Goal: Task Accomplishment & Management: Use online tool/utility

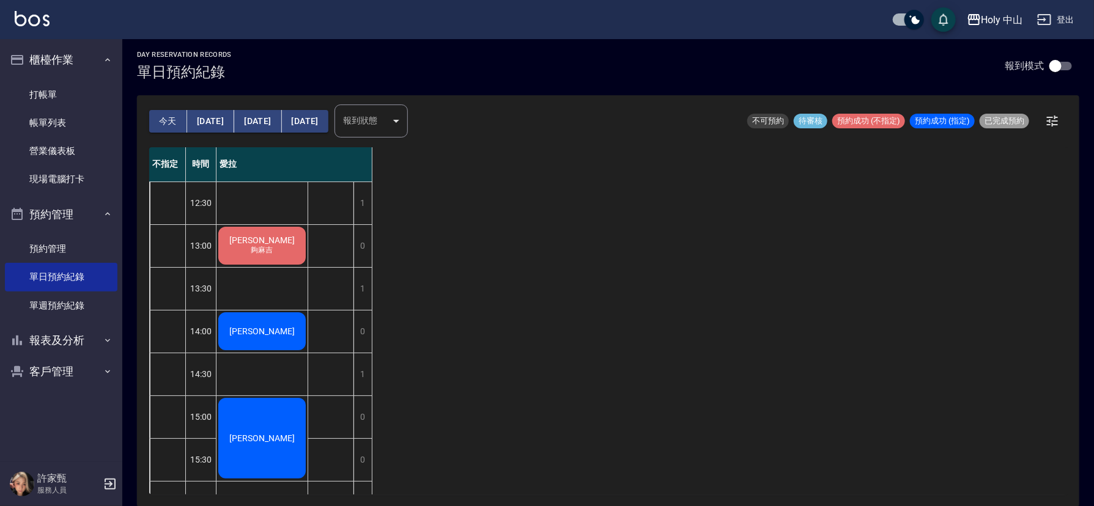
scroll to position [183, 0]
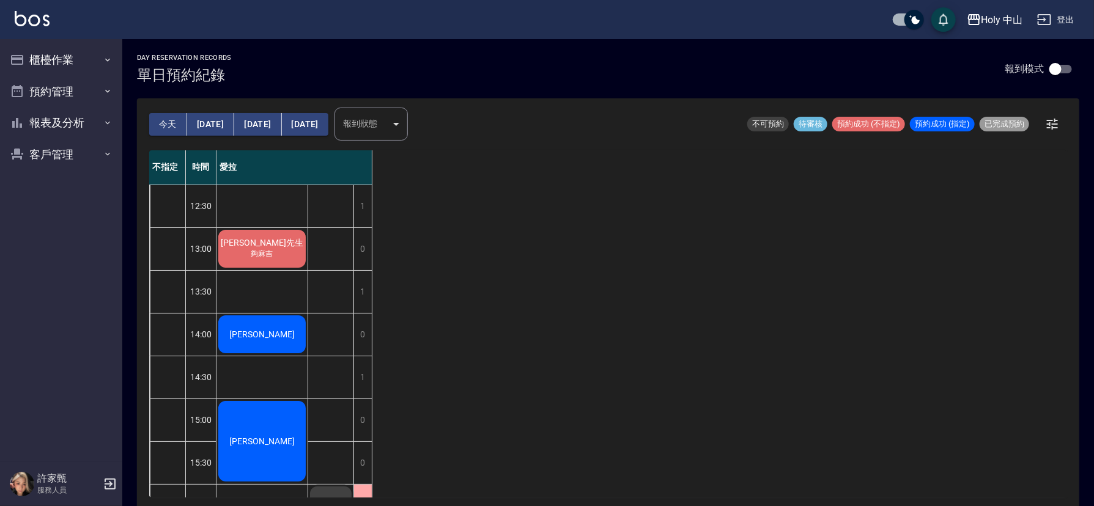
click at [271, 254] on span "夠麻吉" at bounding box center [262, 254] width 27 height 10
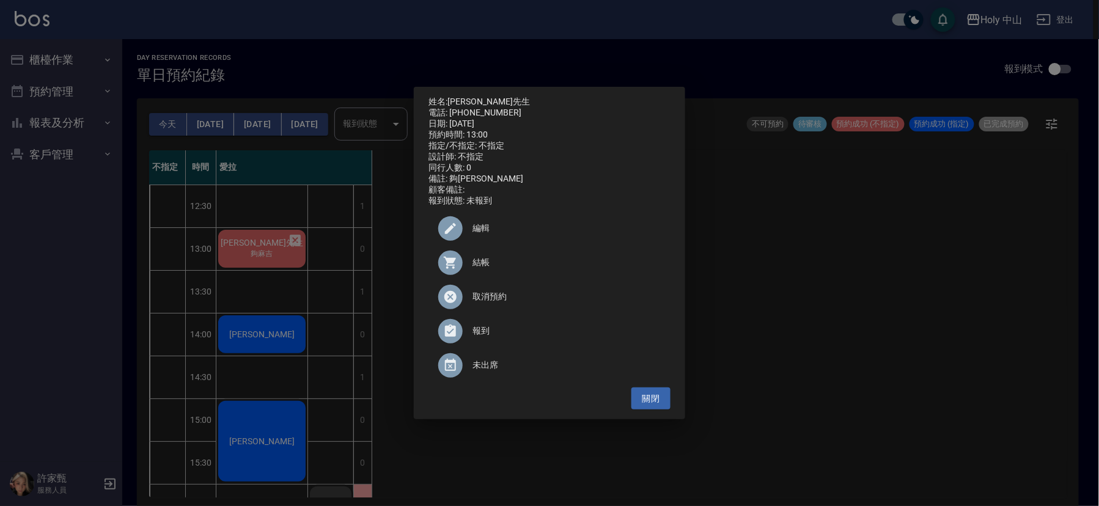
click at [477, 269] on span "結帳" at bounding box center [566, 262] width 188 height 13
click at [752, 266] on div "姓名: 蔡先生 電話: 0956512981 日期: 2025/09/07 預約時間: 13:00 指定/不指定: 不指定 設計師: 不指定 同行人數: 0 …" at bounding box center [549, 253] width 1099 height 506
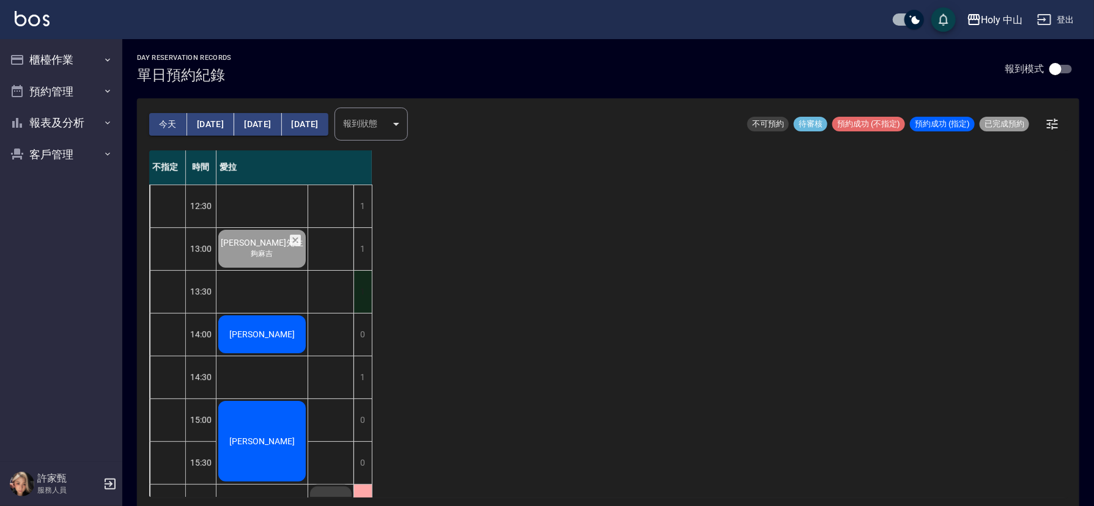
click at [365, 302] on div "1" at bounding box center [362, 292] width 18 height 42
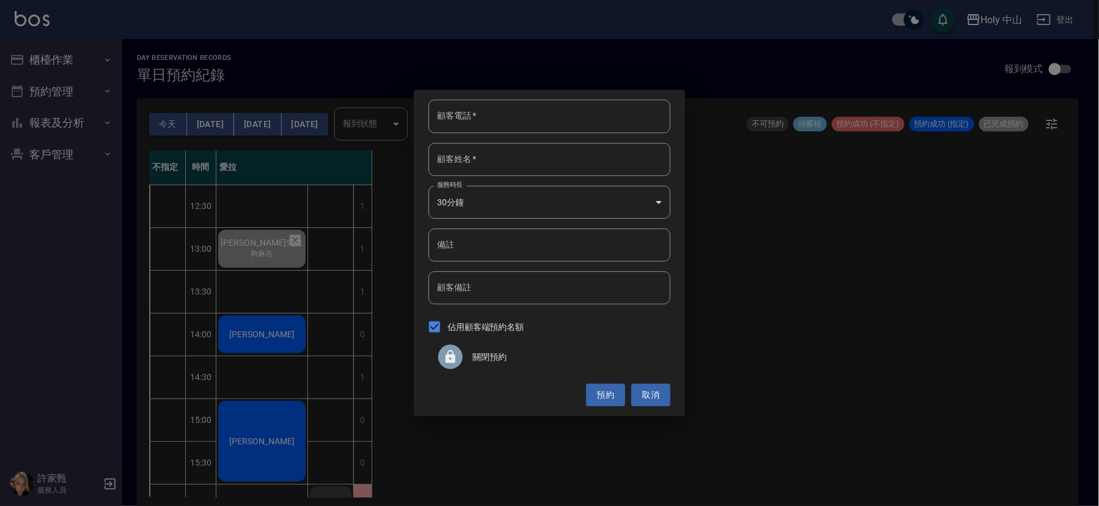
click at [490, 358] on span "關閉預約" at bounding box center [566, 357] width 188 height 13
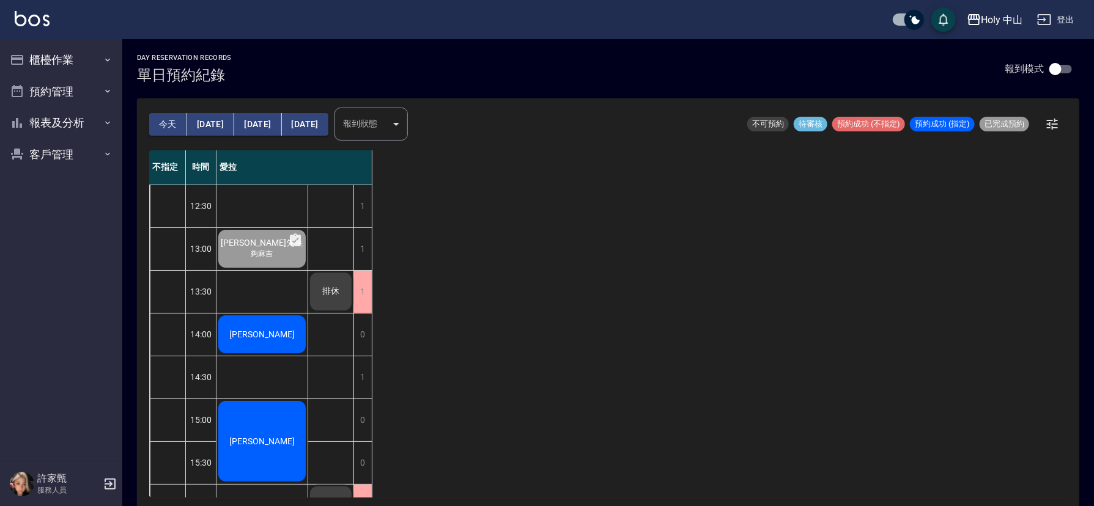
click at [371, 374] on div "1" at bounding box center [294, 377] width 156 height 43
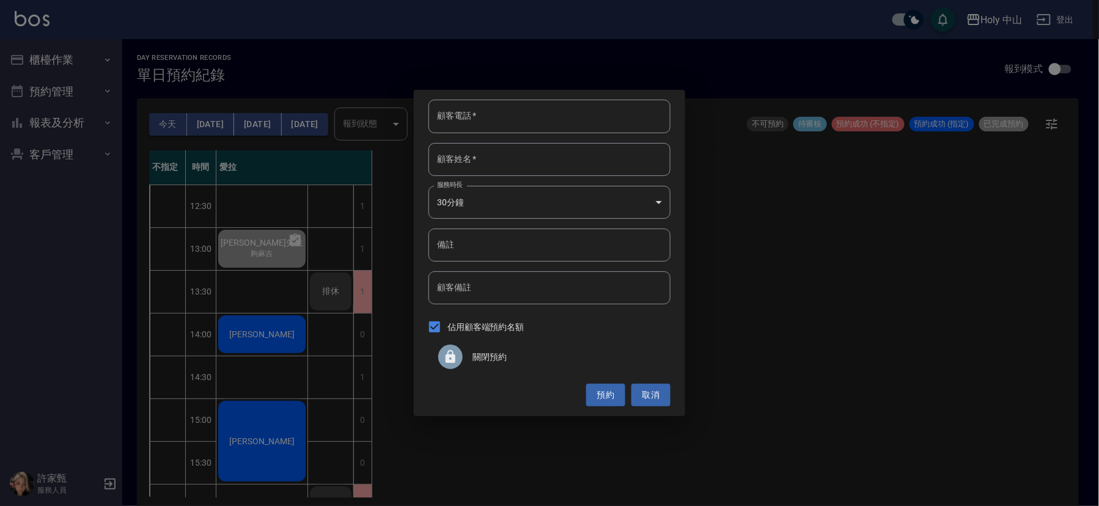
click at [498, 360] on span "關閉預約" at bounding box center [566, 357] width 188 height 13
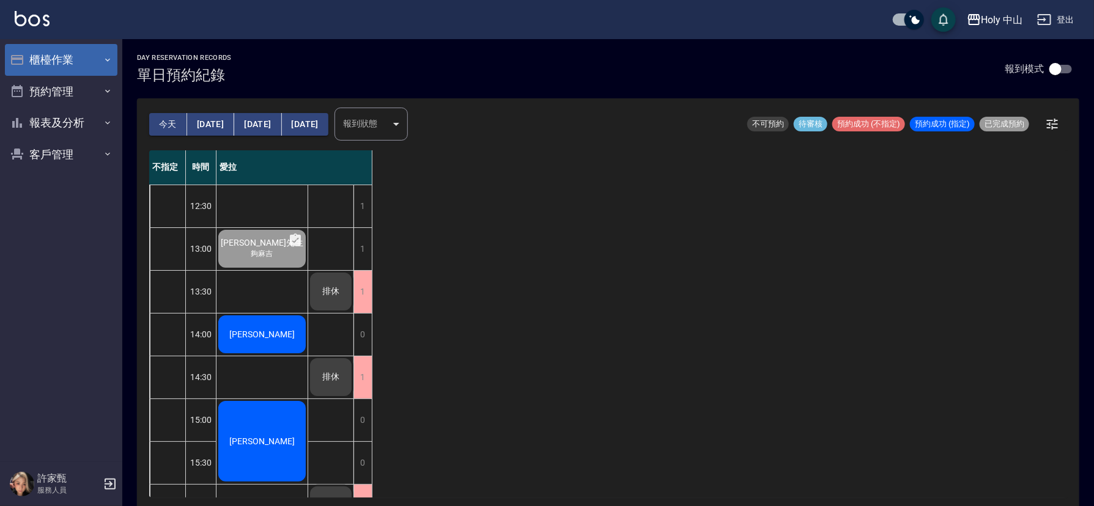
click at [79, 62] on button "櫃檯作業" at bounding box center [61, 60] width 112 height 32
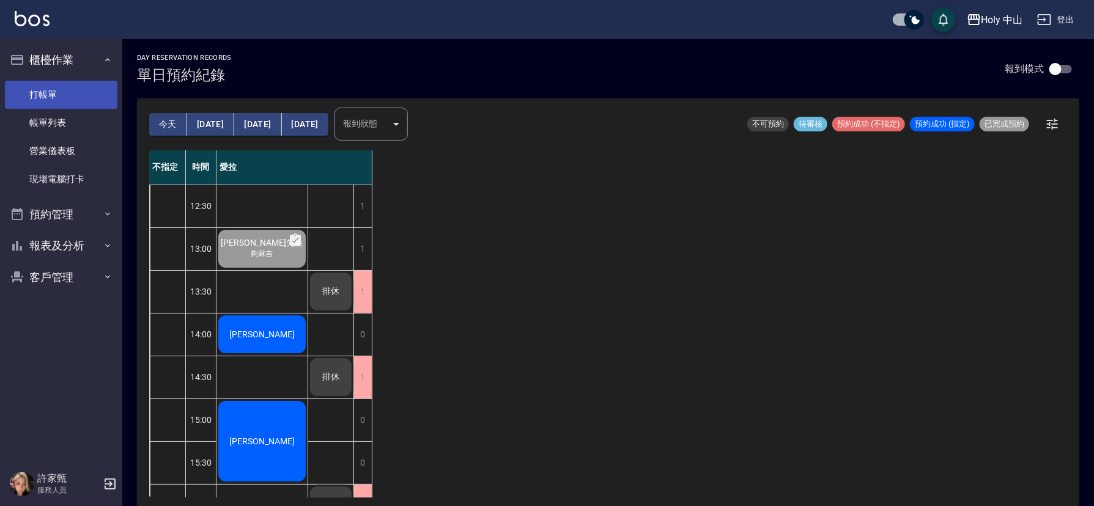
click at [59, 88] on link "打帳單" at bounding box center [61, 95] width 112 height 28
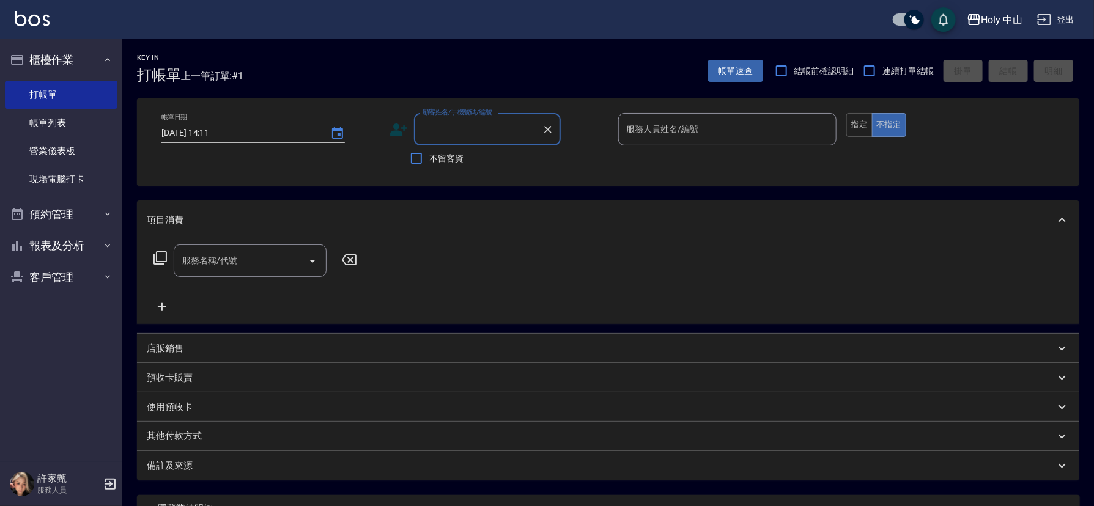
click at [400, 130] on icon at bounding box center [398, 129] width 18 height 18
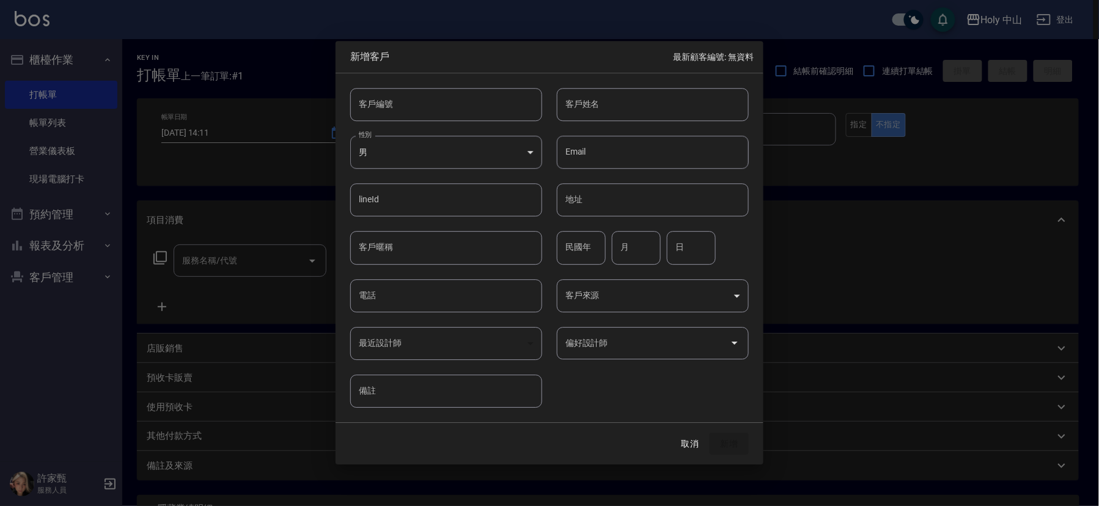
click at [380, 298] on input "電話" at bounding box center [446, 295] width 192 height 33
type input "0939190620"
click at [633, 93] on input "客戶姓名" at bounding box center [653, 104] width 192 height 33
type input "ㄗ"
type input "陳先生"
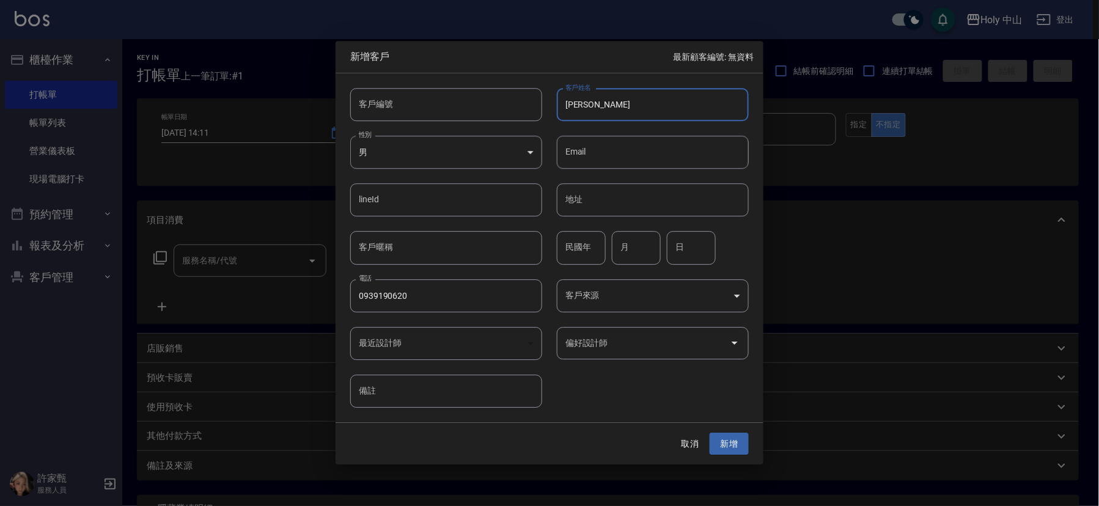
click at [645, 350] on input "偏好設計師" at bounding box center [643, 343] width 163 height 21
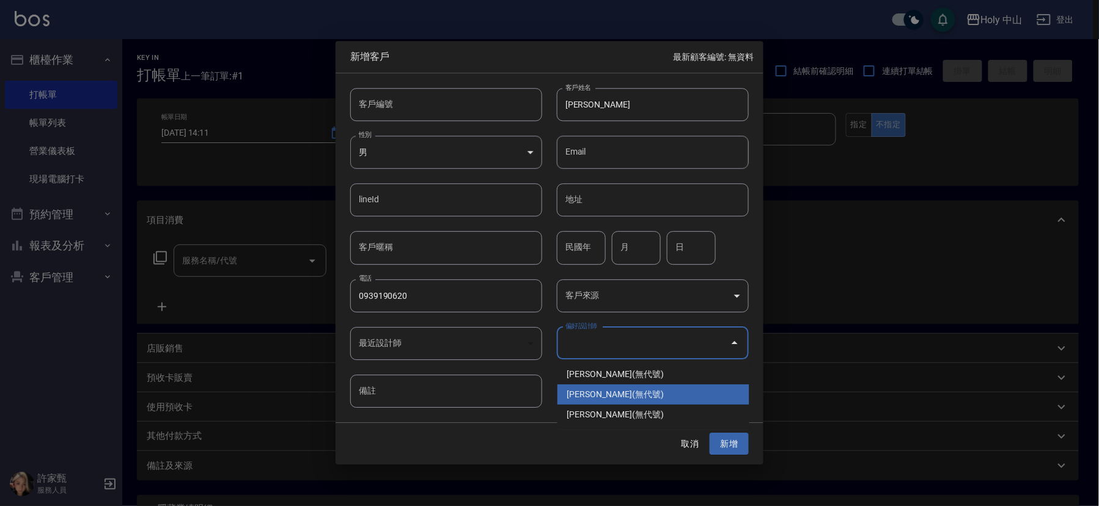
click at [645, 392] on li "許家甄(無代號)" at bounding box center [653, 394] width 192 height 20
type input "許家甄"
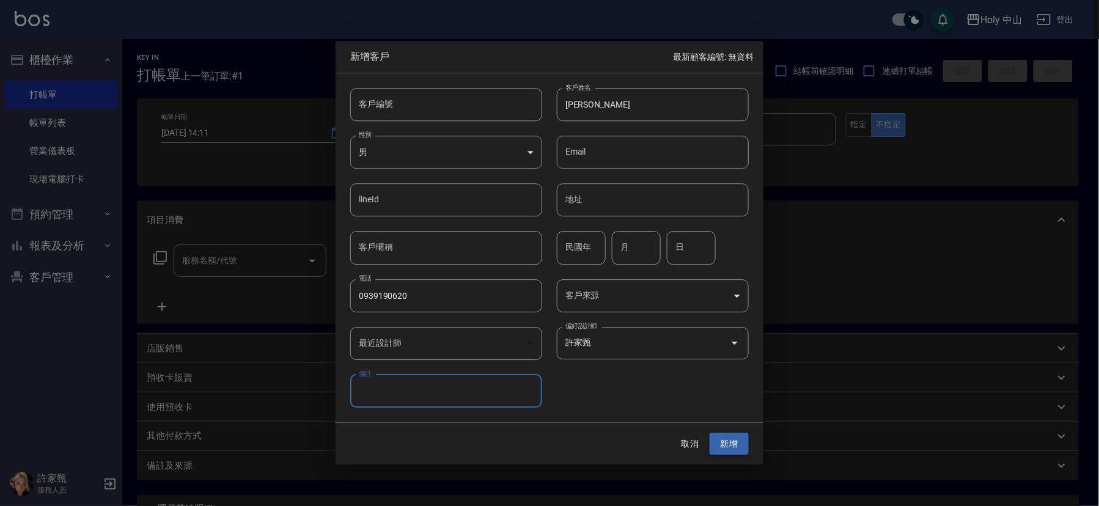
click at [729, 444] on button "新增" at bounding box center [729, 444] width 39 height 23
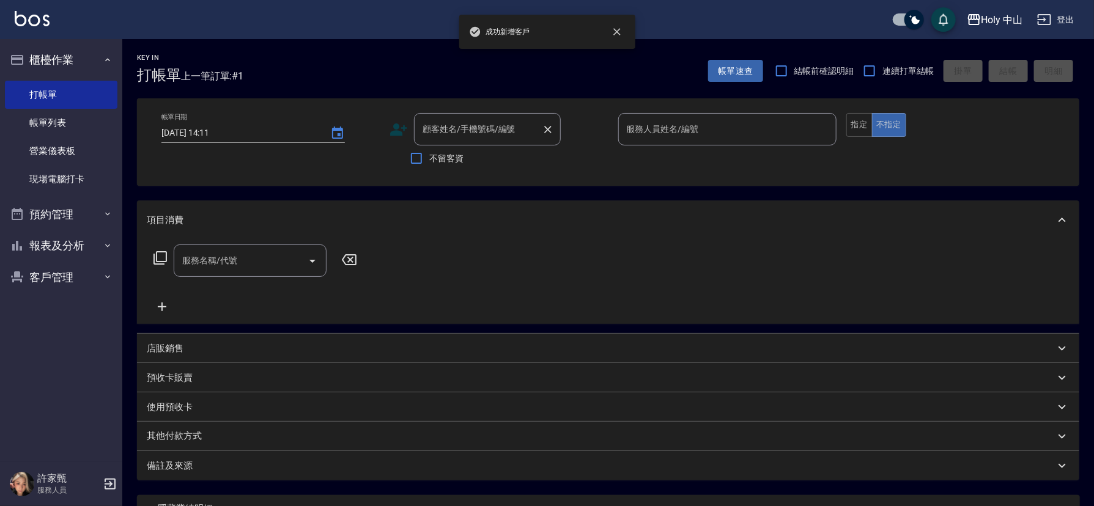
click at [461, 127] on div "顧客姓名/手機號碼/編號 顧客姓名/手機號碼/編號" at bounding box center [487, 129] width 147 height 32
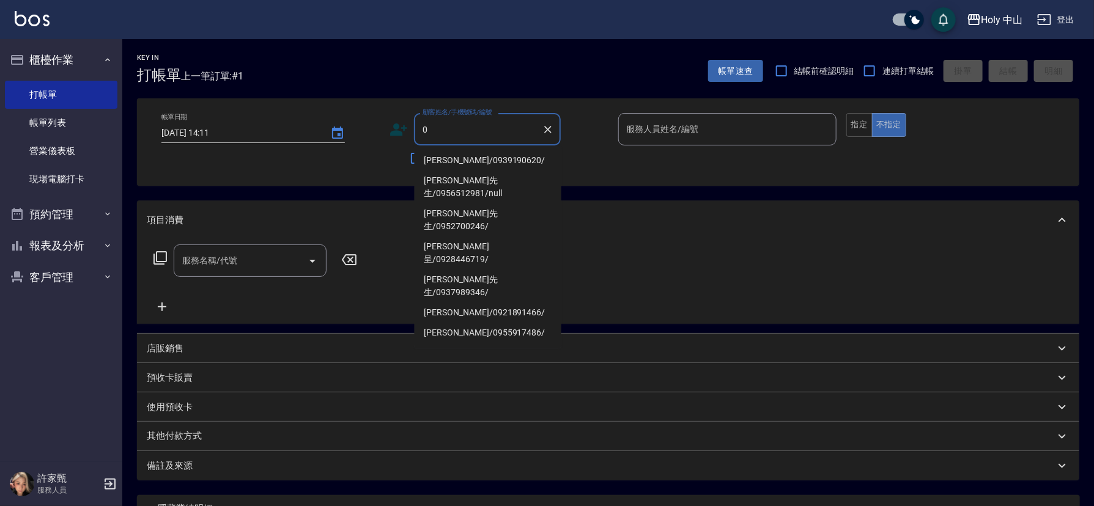
click at [470, 158] on li "陳先生/0939190620/" at bounding box center [487, 160] width 147 height 20
type input "陳先生/0939190620/"
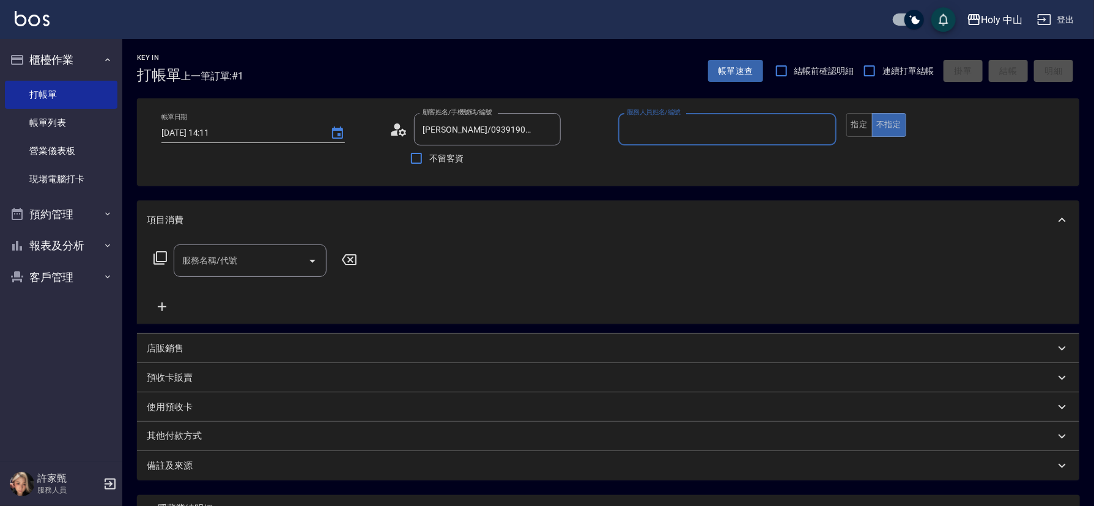
type input "愛拉(無代號)"
click at [259, 262] on input "服務名稱/代號" at bounding box center [240, 260] width 123 height 21
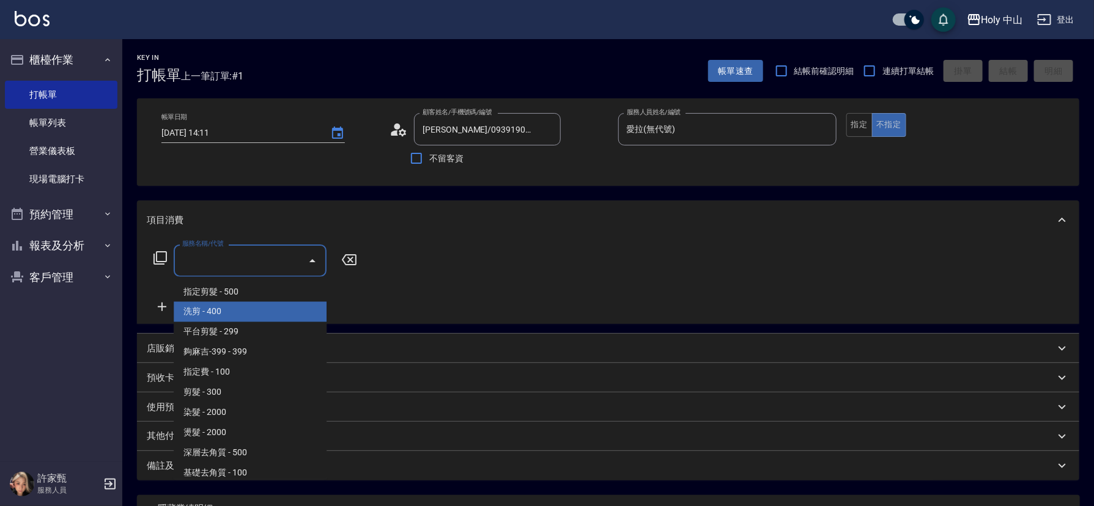
click at [193, 311] on span "洗剪 - 400" at bounding box center [250, 312] width 153 height 20
type input "洗剪(3)"
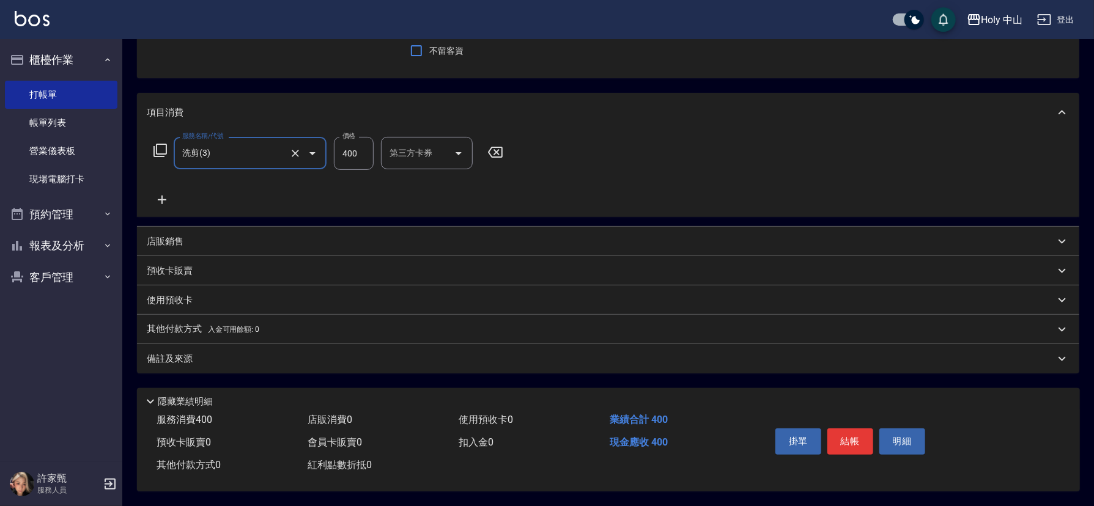
scroll to position [111, 0]
click at [380, 361] on div "備註及來源" at bounding box center [608, 358] width 942 height 29
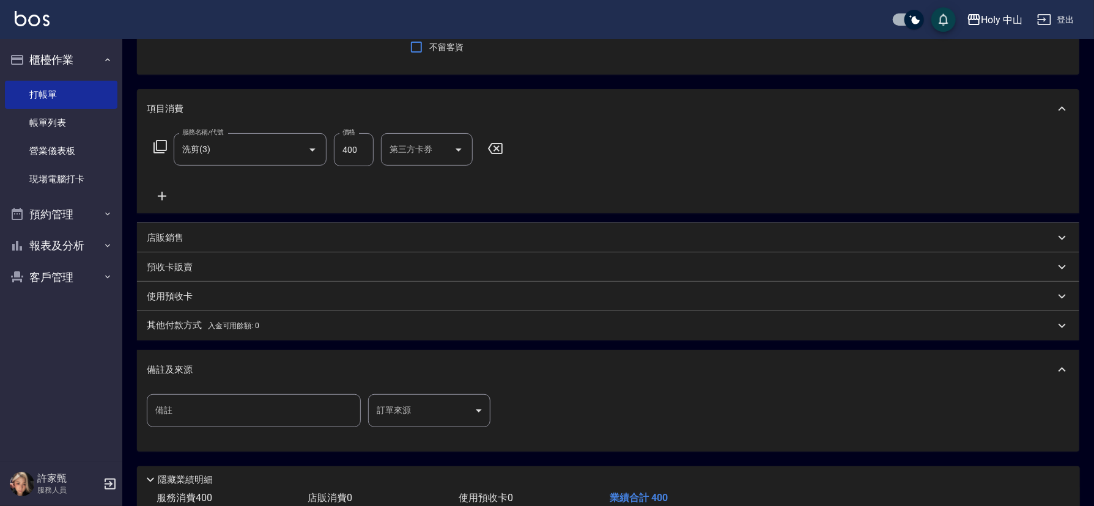
click at [381, 405] on body "Holy 中山 登出 櫃檯作業 打帳單 帳單列表 營業儀表板 現場電腦打卡 預約管理 預約管理 單日預約紀錄 單週預約紀錄 報表及分析 報表目錄 店家日報表 …" at bounding box center [547, 237] width 1094 height 696
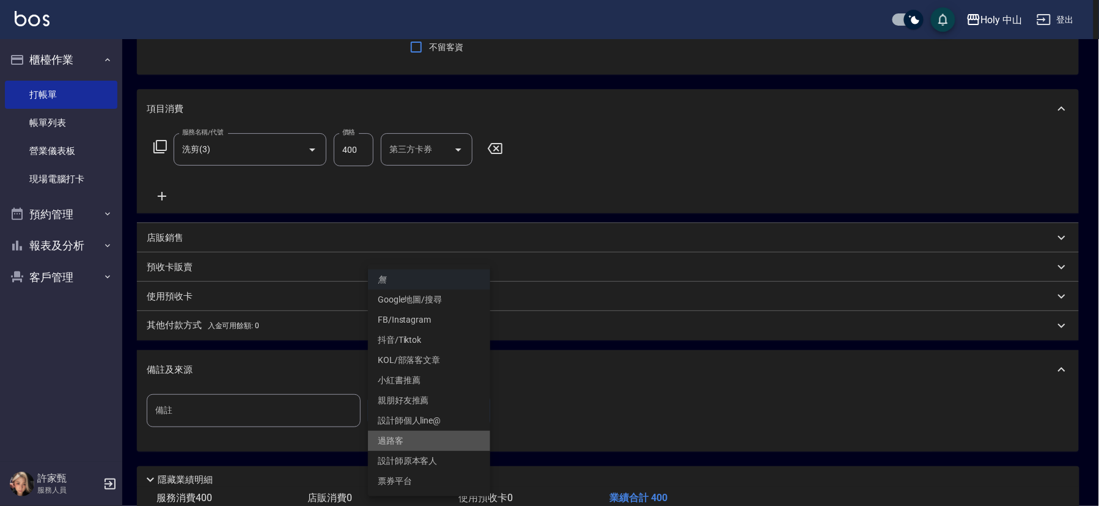
click at [411, 445] on li "過路客" at bounding box center [429, 441] width 122 height 20
type input "過路客"
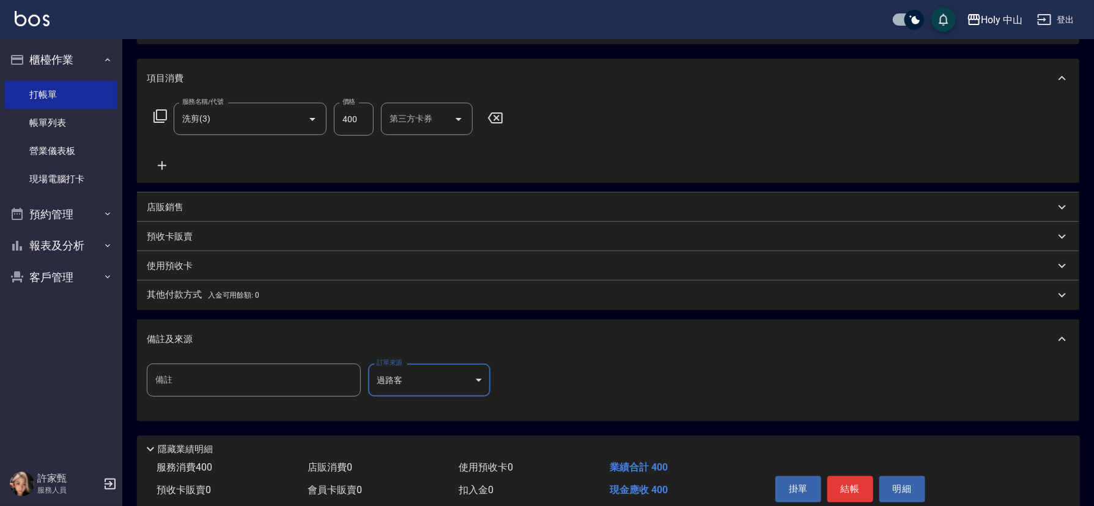
scroll to position [194, 0]
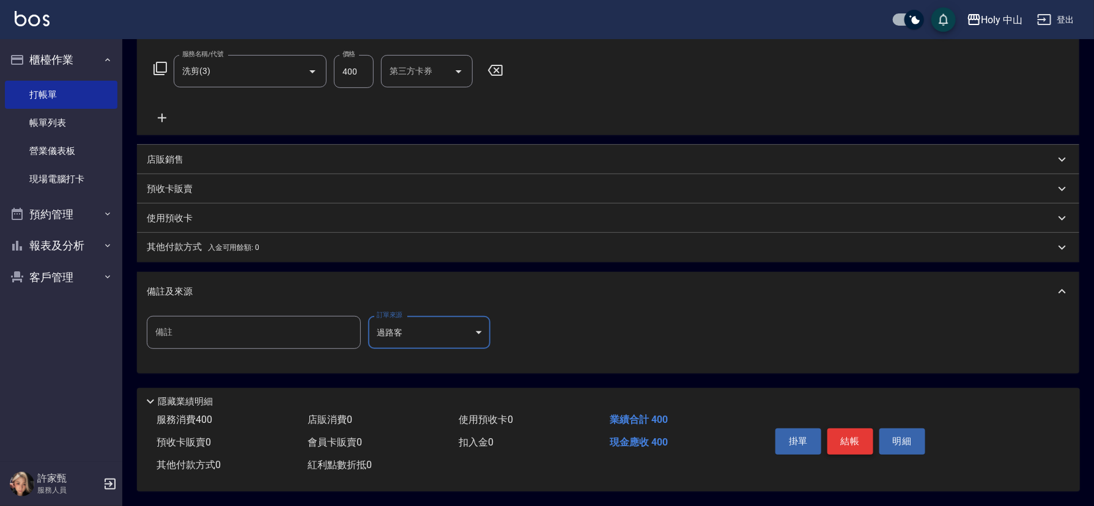
click at [847, 441] on button "結帳" at bounding box center [850, 441] width 46 height 26
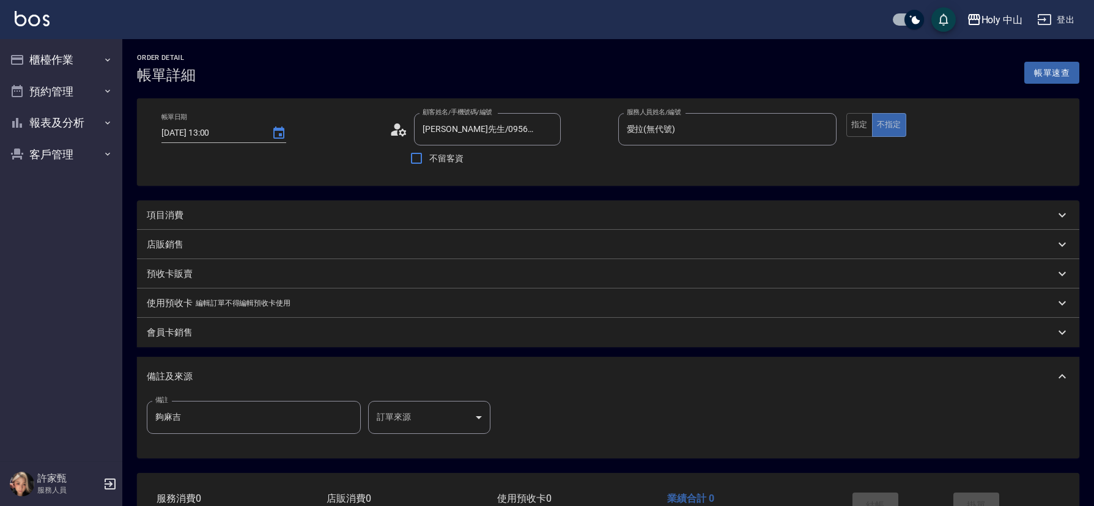
click at [419, 217] on div "項目消費" at bounding box center [601, 215] width 908 height 13
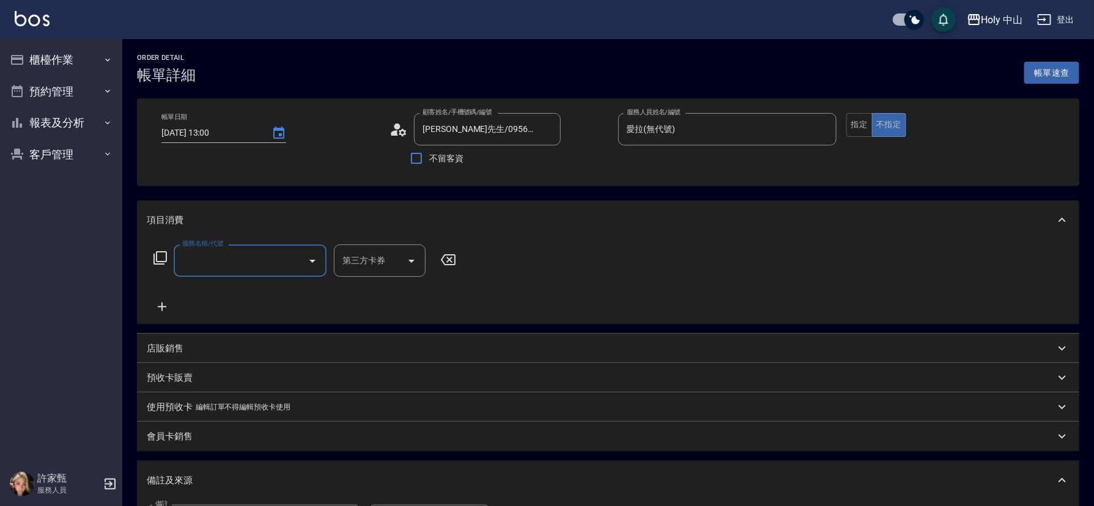
click at [276, 258] on input "服務名稱/代號" at bounding box center [240, 260] width 123 height 21
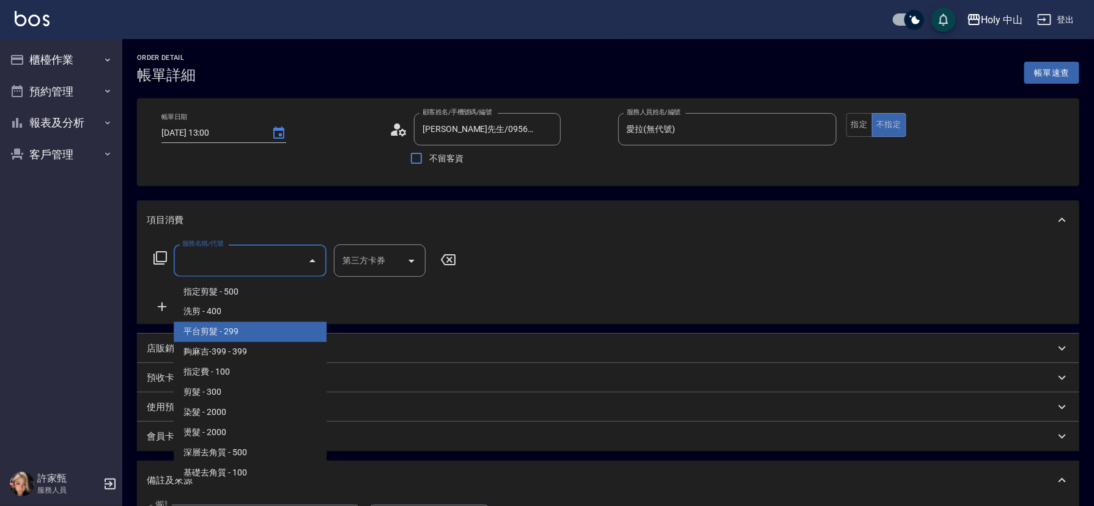
click at [271, 328] on span "平台剪髮 - 299" at bounding box center [250, 332] width 153 height 20
type input "平台剪髮(4)"
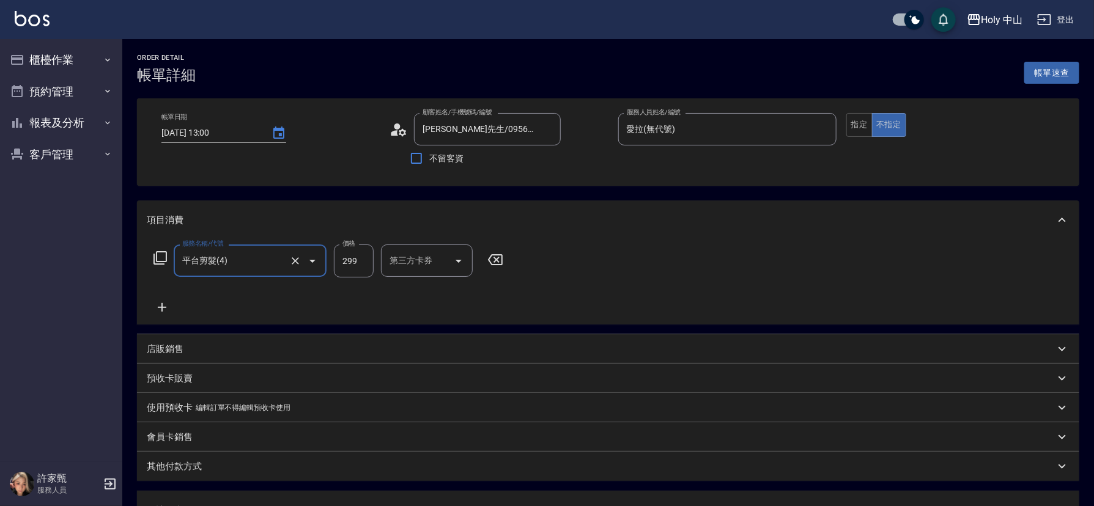
click at [410, 256] on div "第三方卡券 第三方卡券" at bounding box center [427, 260] width 92 height 32
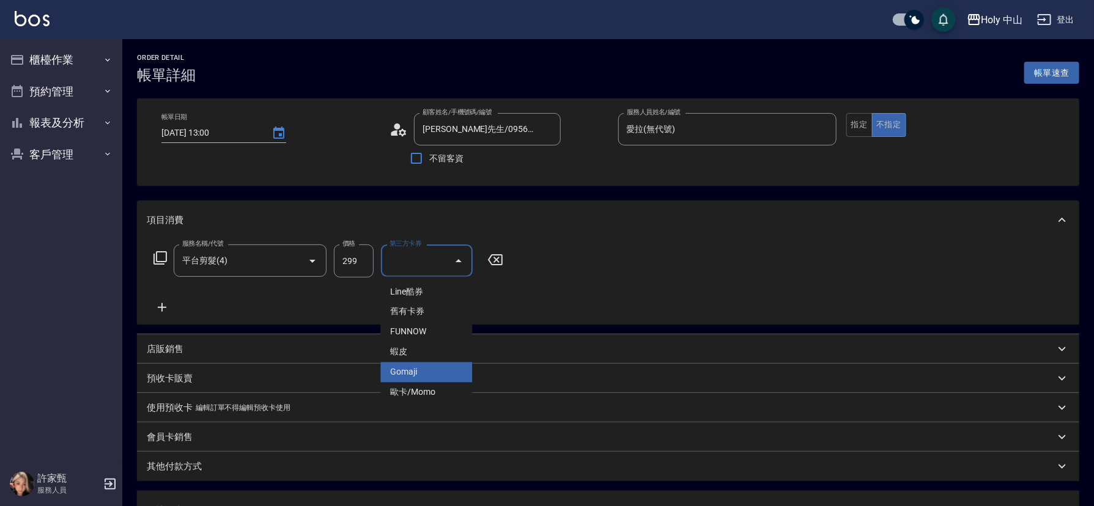
click at [414, 373] on span "Gomaji" at bounding box center [426, 372] width 92 height 20
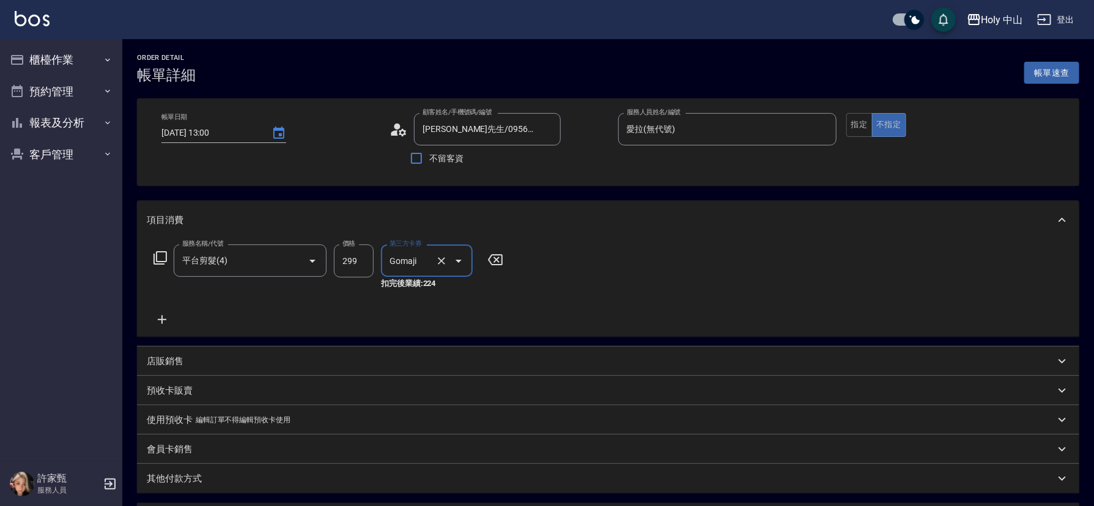
type input "Gomaji"
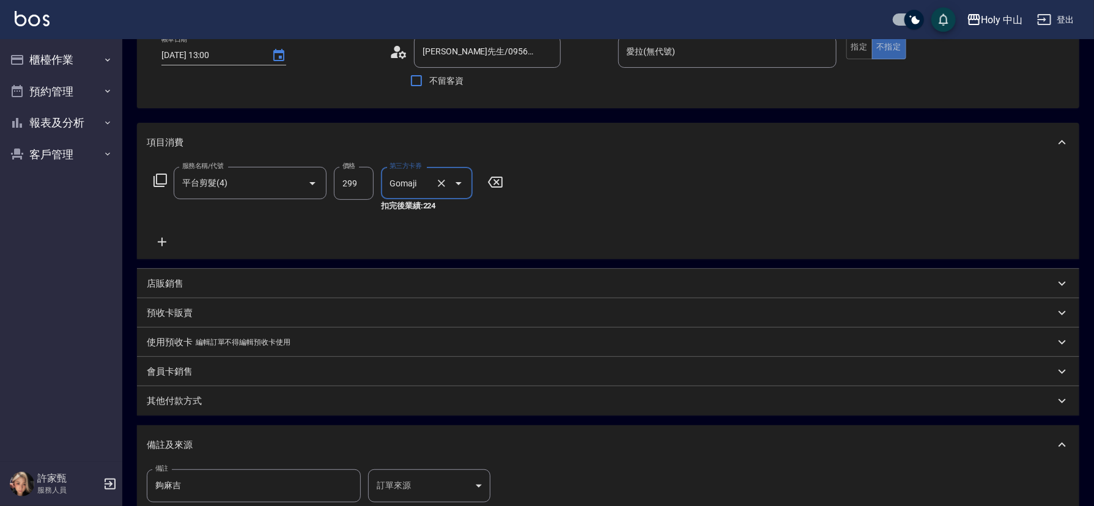
scroll to position [229, 0]
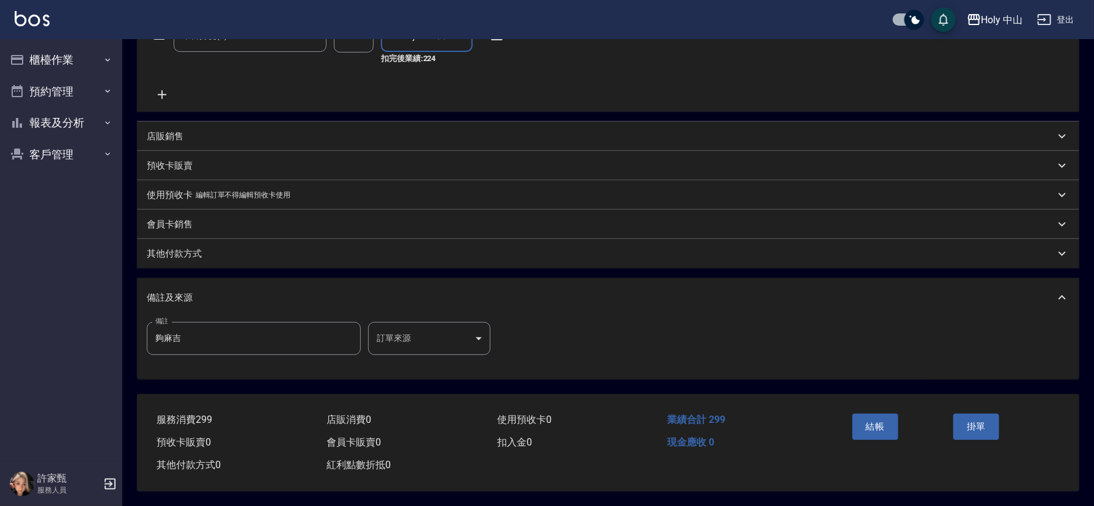
click at [418, 330] on body "Holy 中山 登出 櫃檯作業 打帳單 帳單列表 營業儀表板 現場電腦打卡 預約管理 預約管理 單日預約紀錄 單週預約紀錄 報表及分析 報表目錄 店家日報表 …" at bounding box center [547, 140] width 1094 height 731
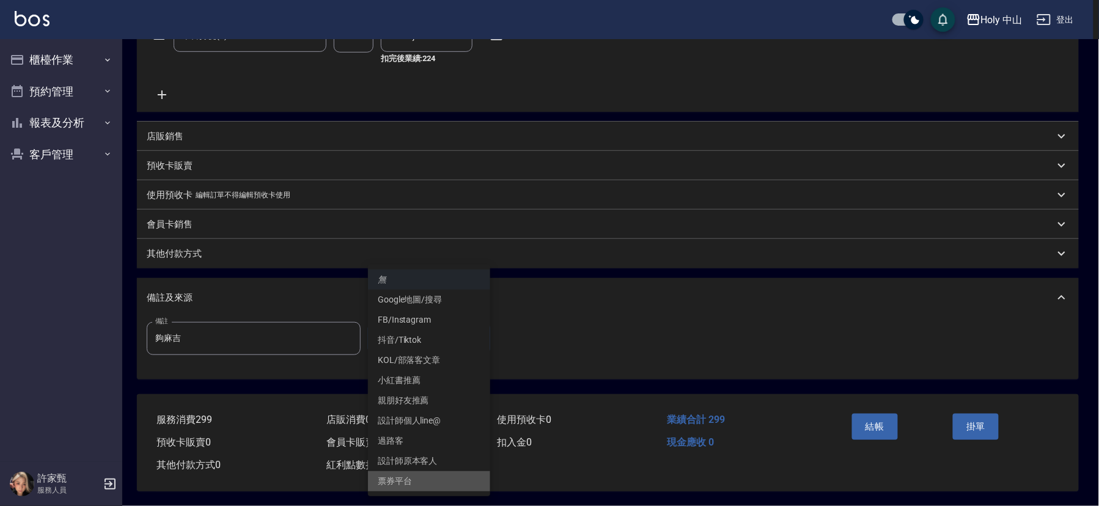
click at [419, 485] on li "票券平台" at bounding box center [429, 481] width 122 height 20
type input "票券平台"
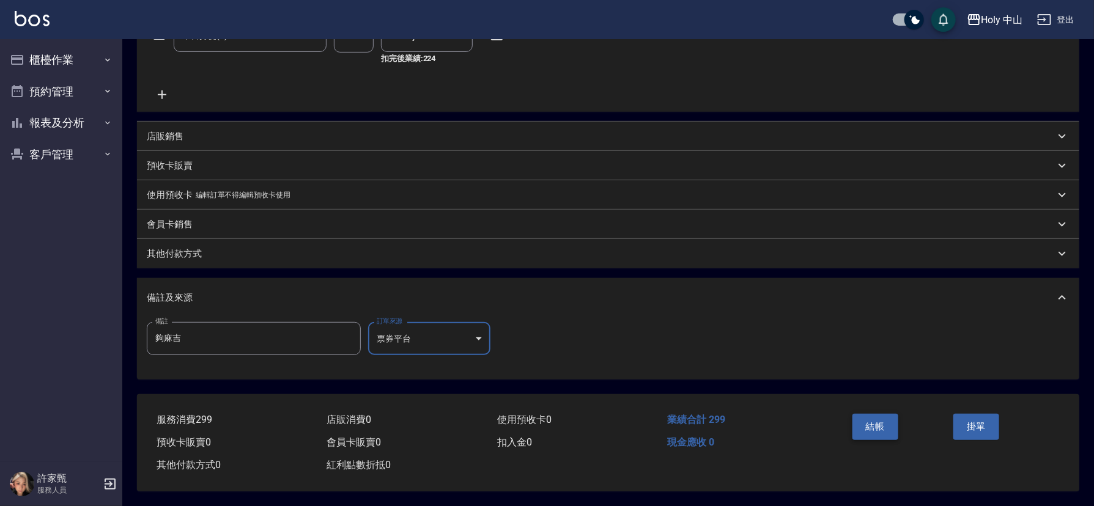
click at [880, 426] on button "結帳" at bounding box center [875, 427] width 46 height 26
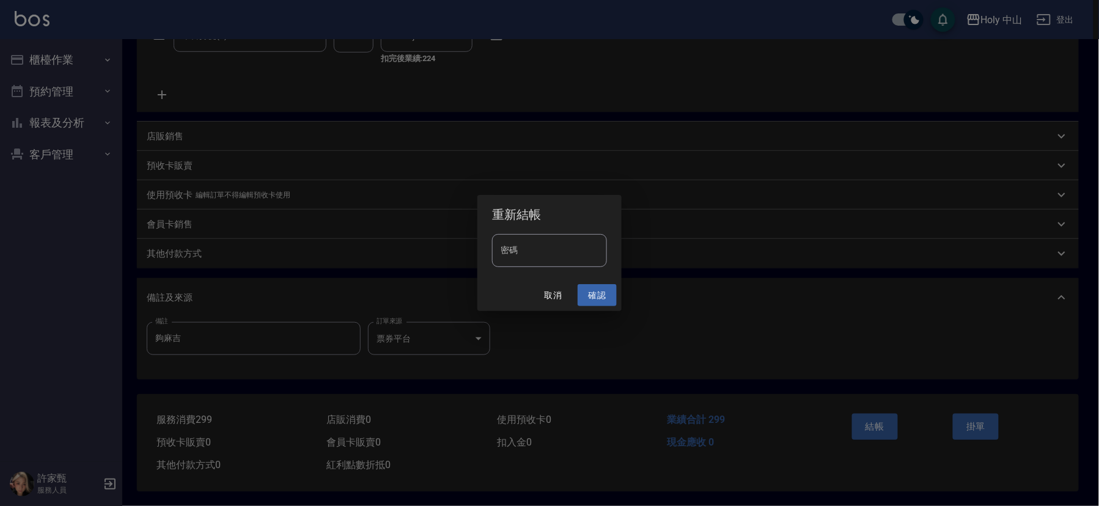
click at [595, 293] on button "確認" at bounding box center [597, 295] width 39 height 23
